Goal: Task Accomplishment & Management: Complete application form

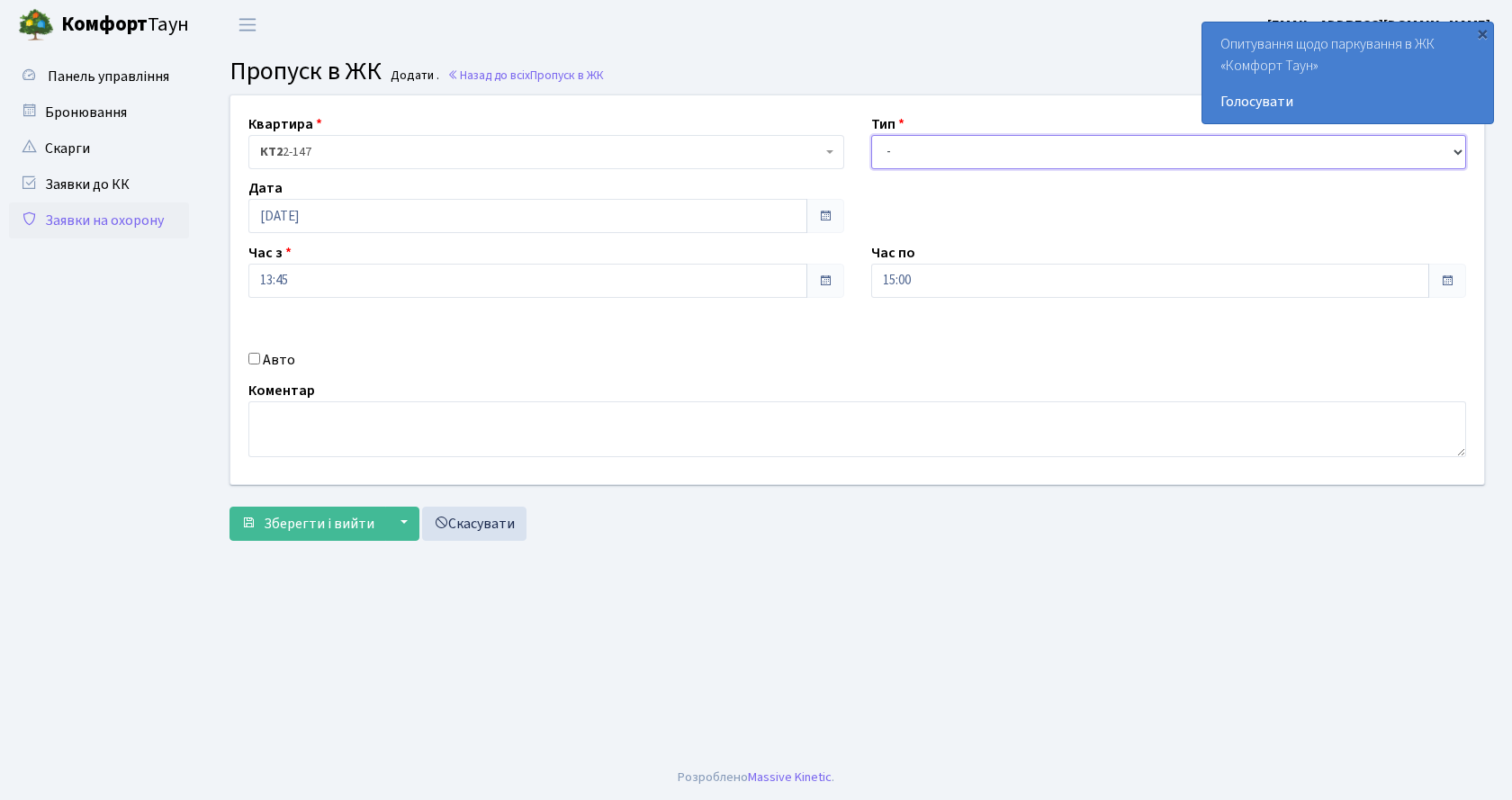
click at [872, 163] on select "- Доставка Таксі Гості Сервіс" at bounding box center [1169, 152] width 595 height 35
select select "1"
click at [871, 135] on select "- Доставка Таксі Гості Сервіс" at bounding box center [1169, 152] width 595 height 35
click at [270, 355] on label "Авто" at bounding box center [279, 360] width 33 height 21
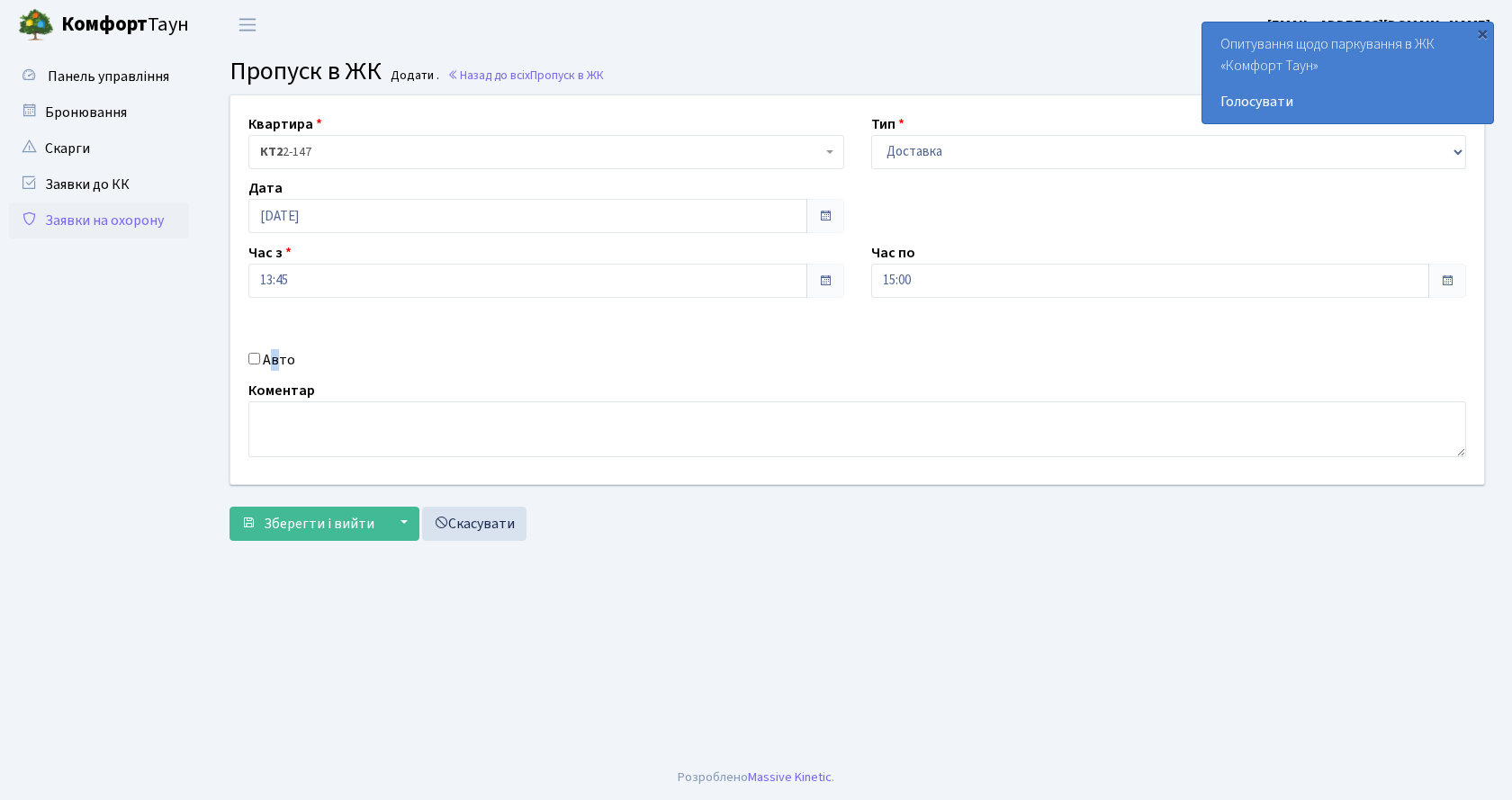
click at [260, 355] on input "Авто" at bounding box center [254, 359] width 12 height 12
checkbox input "true"
click at [913, 354] on input "text" at bounding box center [1169, 345] width 595 height 35
type input "КА2459ІО"
click at [322, 549] on div "Квартира <b>КТ2</b>&nbsp;&nbsp;&nbsp;2-147 КТ2 2-147 Тип - Доставка Таксі Гості…" at bounding box center [857, 321] width 1282 height 455
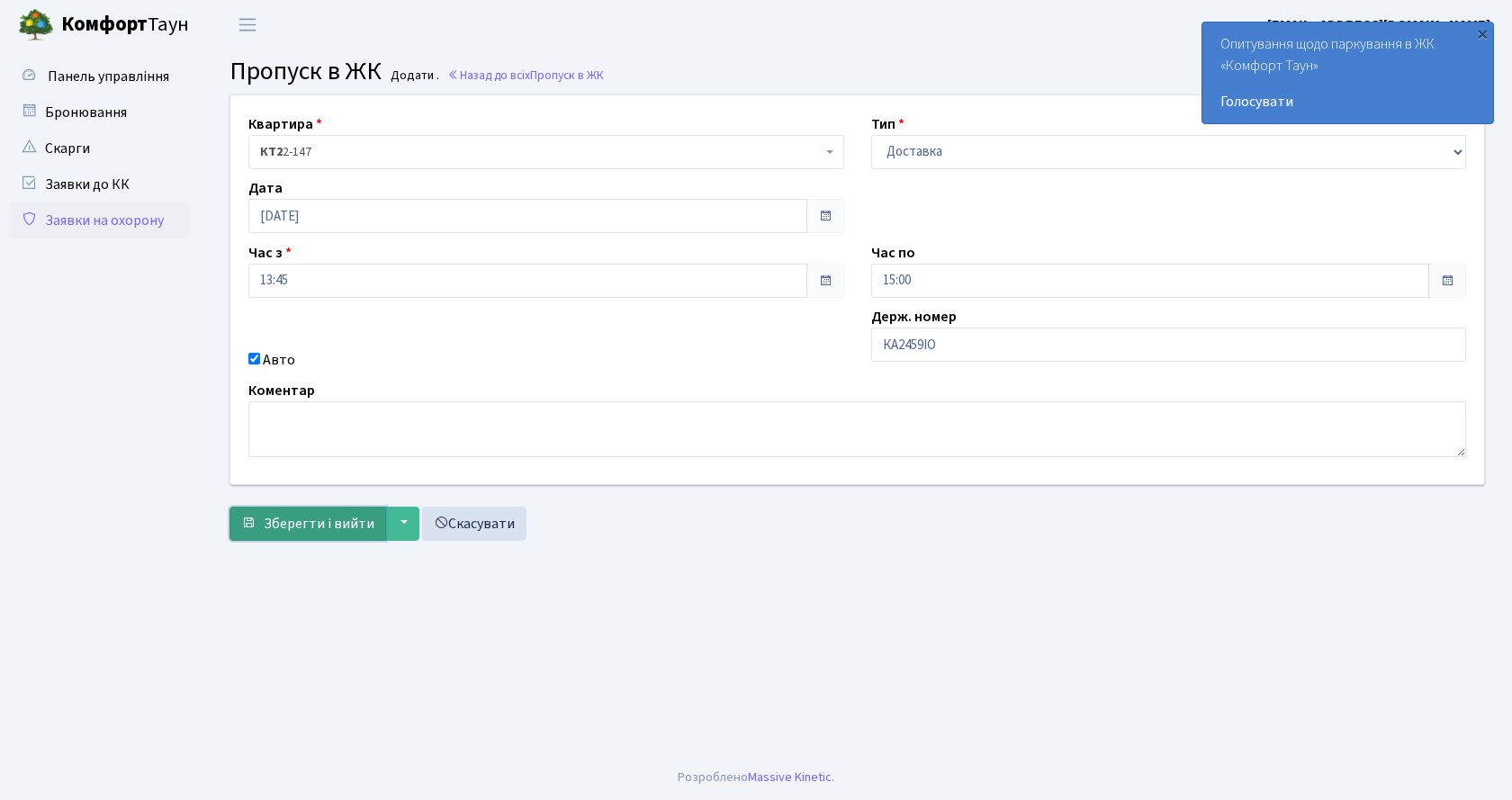
click at [320, 519] on span "Зберегти і вийти" at bounding box center [318, 523] width 111 height 20
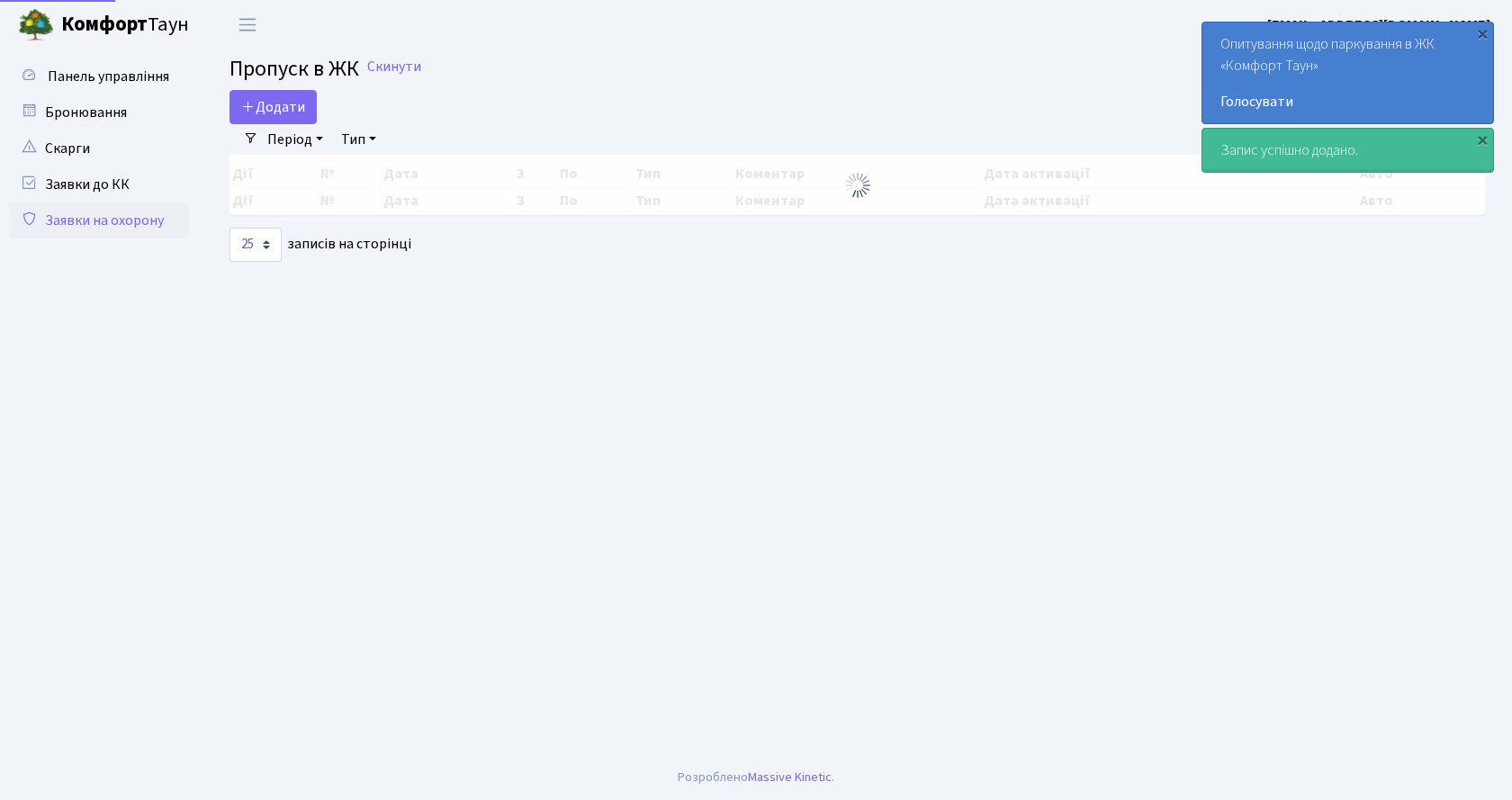
select select "25"
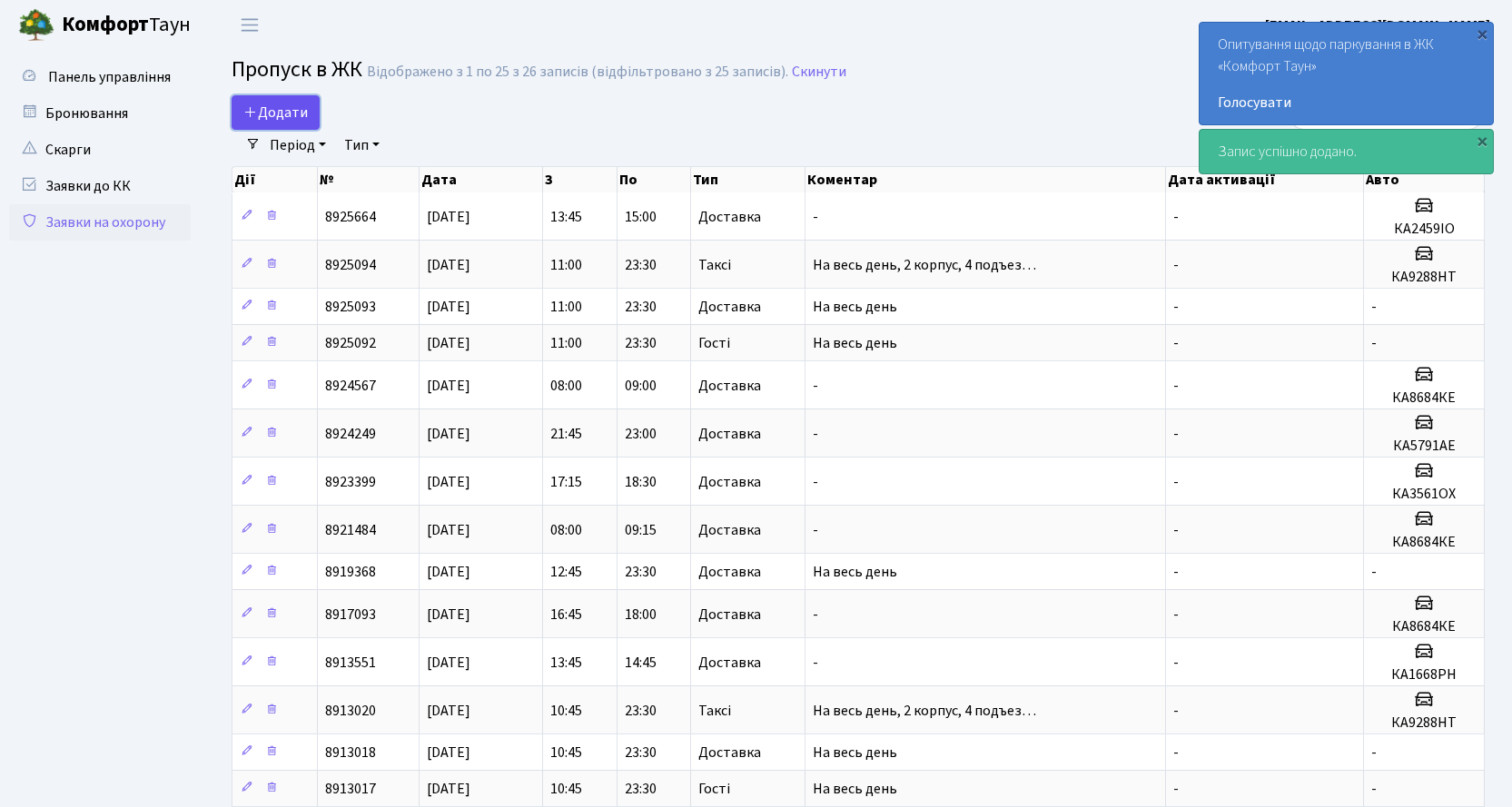
click at [295, 116] on span "Додати" at bounding box center [276, 113] width 64 height 20
